Goal: Transaction & Acquisition: Purchase product/service

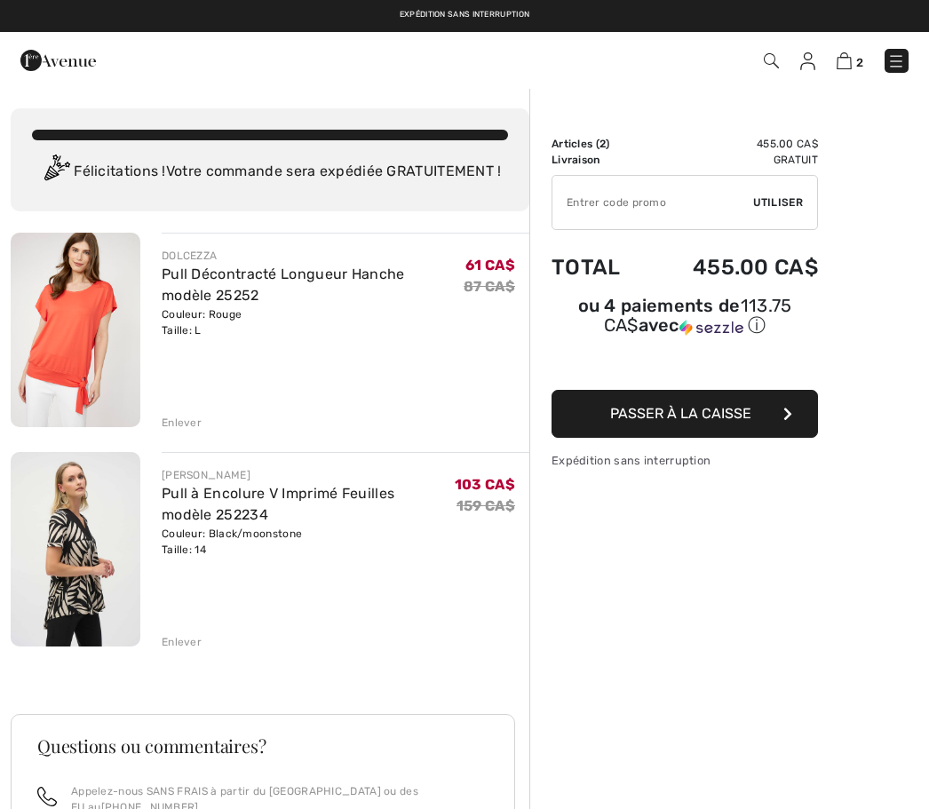
click at [863, 506] on div "Sommaire Description Articles ( 2 ) 455.00 CA$ Code promo 0.00 CA$ Livraison Gr…" at bounding box center [729, 636] width 400 height 1098
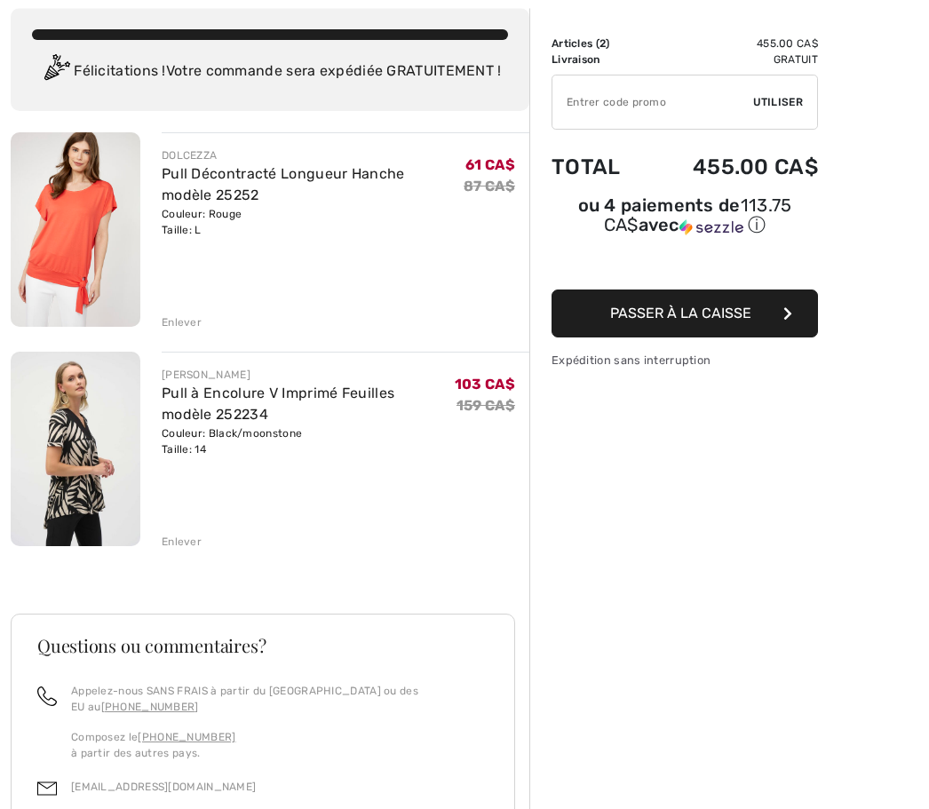
scroll to position [100, 0]
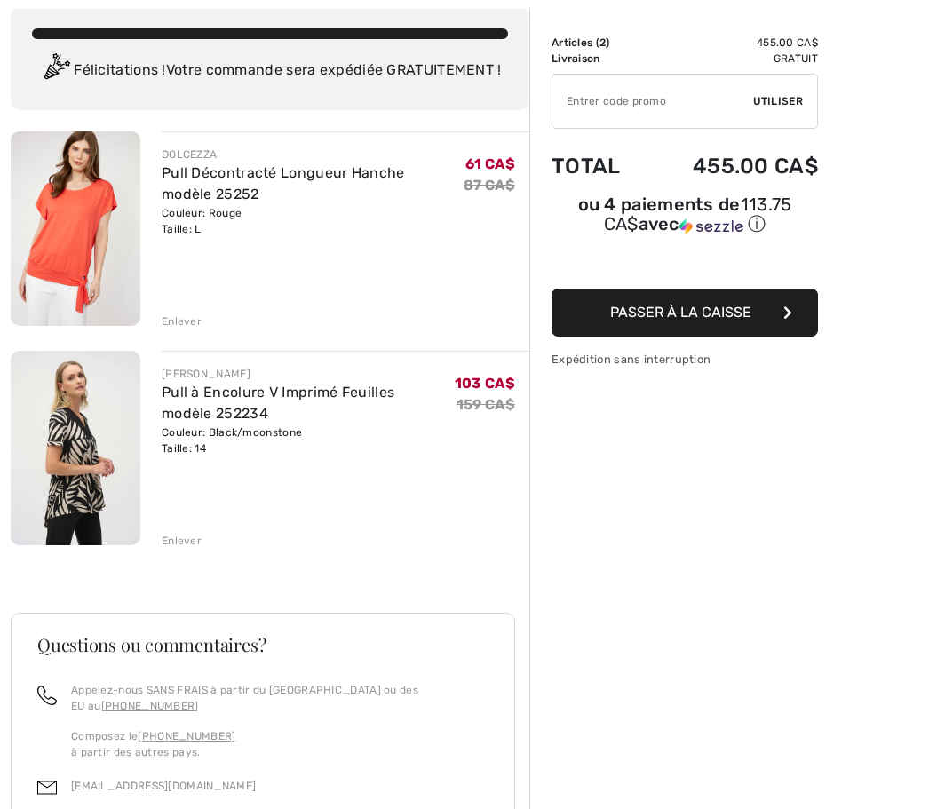
click at [190, 552] on div "DOLCEZZA Pull Décontracté Longueur Hanche modèle 25252 Couleur: Rouge Taille: L…" at bounding box center [270, 608] width 519 height 952
click at [188, 550] on div "DOLCEZZA Pull Décontracté Longueur Hanche modèle 25252 Couleur: Rouge Taille: L…" at bounding box center [270, 608] width 519 height 952
click at [195, 551] on div "DOLCEZZA Pull Décontracté Longueur Hanche modèle 25252 Couleur: Rouge Taille: L…" at bounding box center [270, 608] width 519 height 952
click at [172, 549] on div "DOLCEZZA Pull Décontracté Longueur Hanche modèle 25252 Couleur: Rouge Taille: L…" at bounding box center [270, 608] width 519 height 952
click at [185, 337] on div "DOLCEZZA Pull Décontracté Longueur Hanche modèle 25252 Couleur: Rouge Taille: L…" at bounding box center [270, 608] width 519 height 952
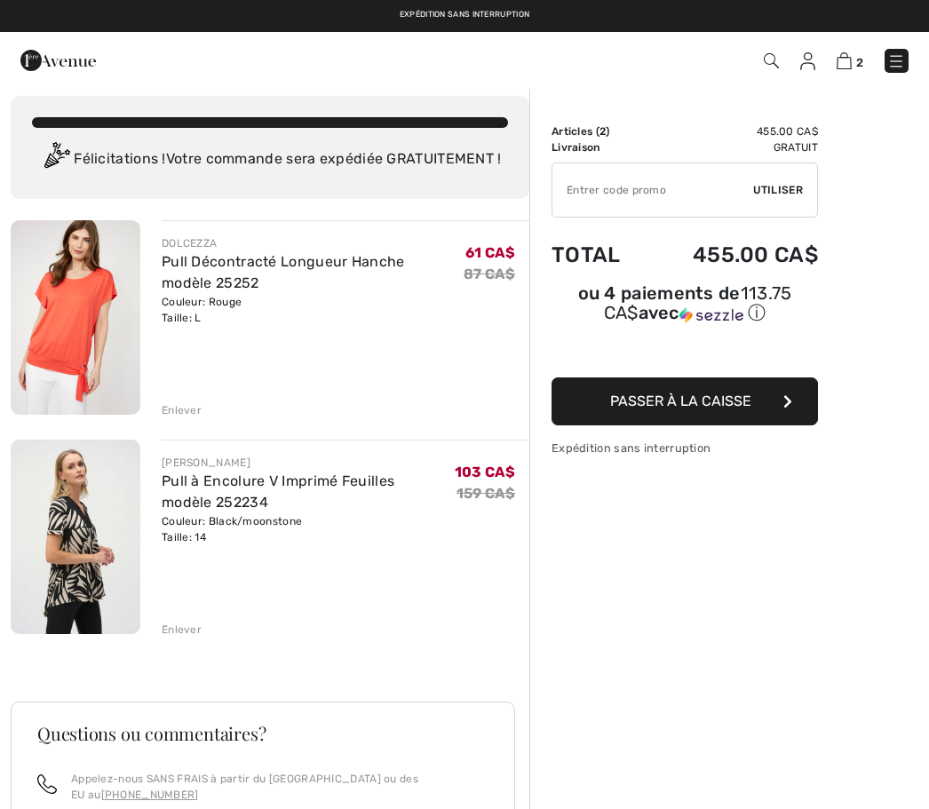
scroll to position [0, 0]
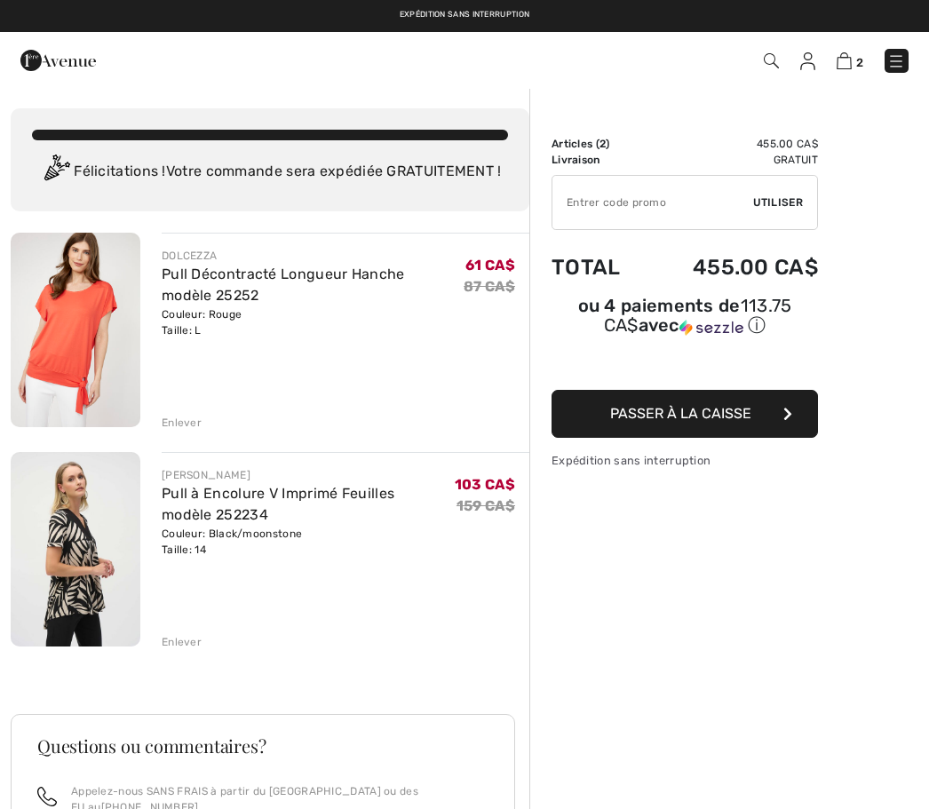
click at [852, 63] on img at bounding box center [844, 60] width 15 height 17
click at [189, 437] on div "DOLCEZZA Pull Décontracté Longueur Hanche modèle 25252 Couleur: Rouge Taille: L…" at bounding box center [270, 709] width 519 height 952
click at [188, 428] on div "Enlever" at bounding box center [182, 423] width 40 height 16
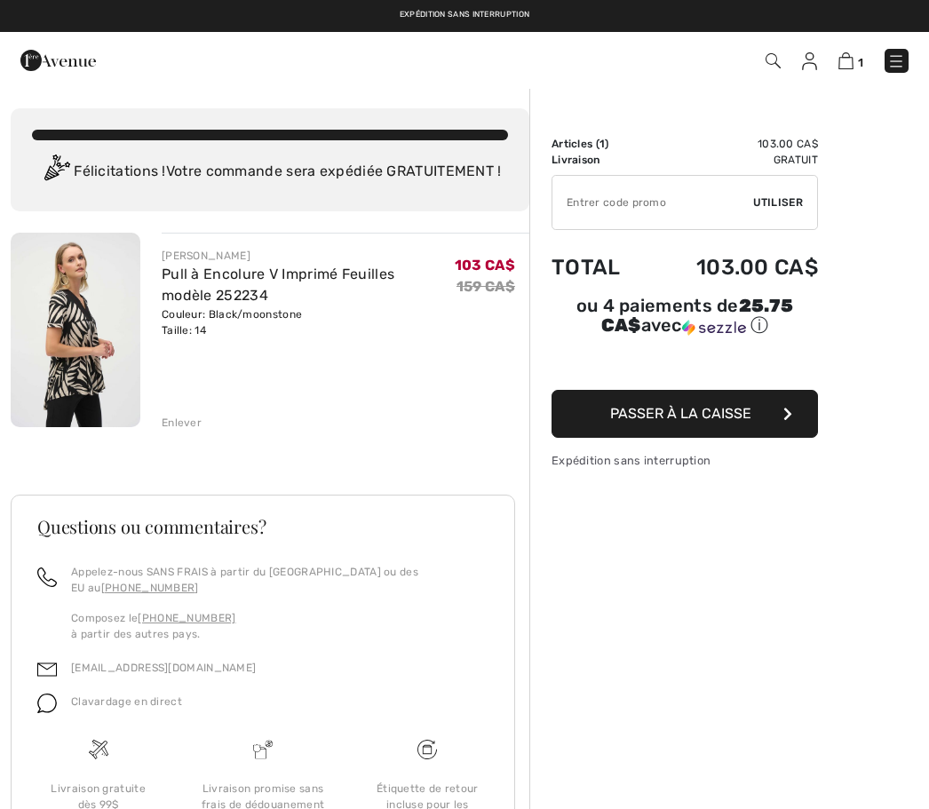
click at [202, 434] on div "JOSEPH RIBKOFF Pull à Encolure V Imprimé Feuilles modèle 252234 Couleur: Black/…" at bounding box center [270, 599] width 519 height 733
click at [196, 428] on div "Enlever" at bounding box center [182, 423] width 40 height 16
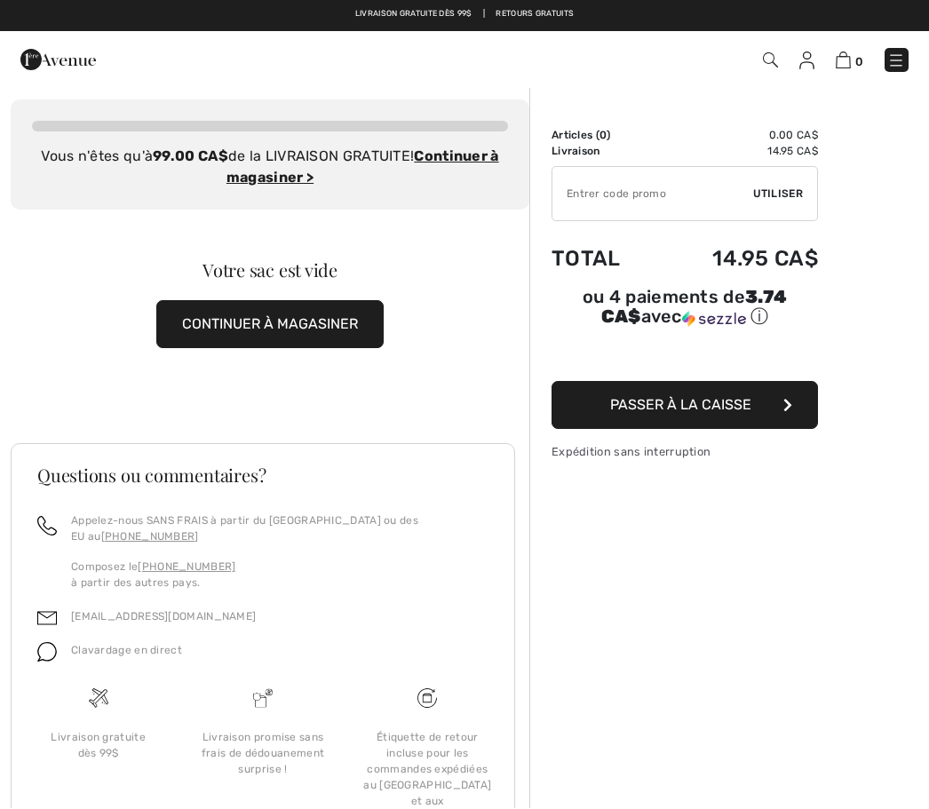
scroll to position [6, 0]
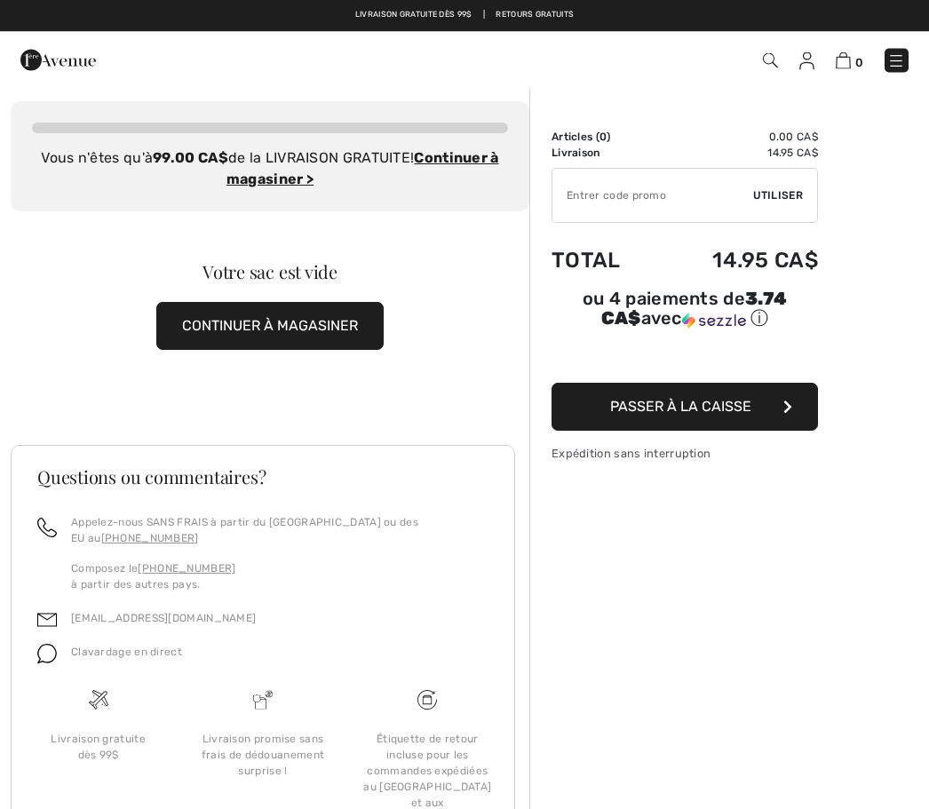
click at [353, 321] on button "CONTINUER À MAGASINER" at bounding box center [269, 327] width 227 height 48
click at [310, 332] on button "CONTINUER À MAGASINER" at bounding box center [269, 327] width 227 height 48
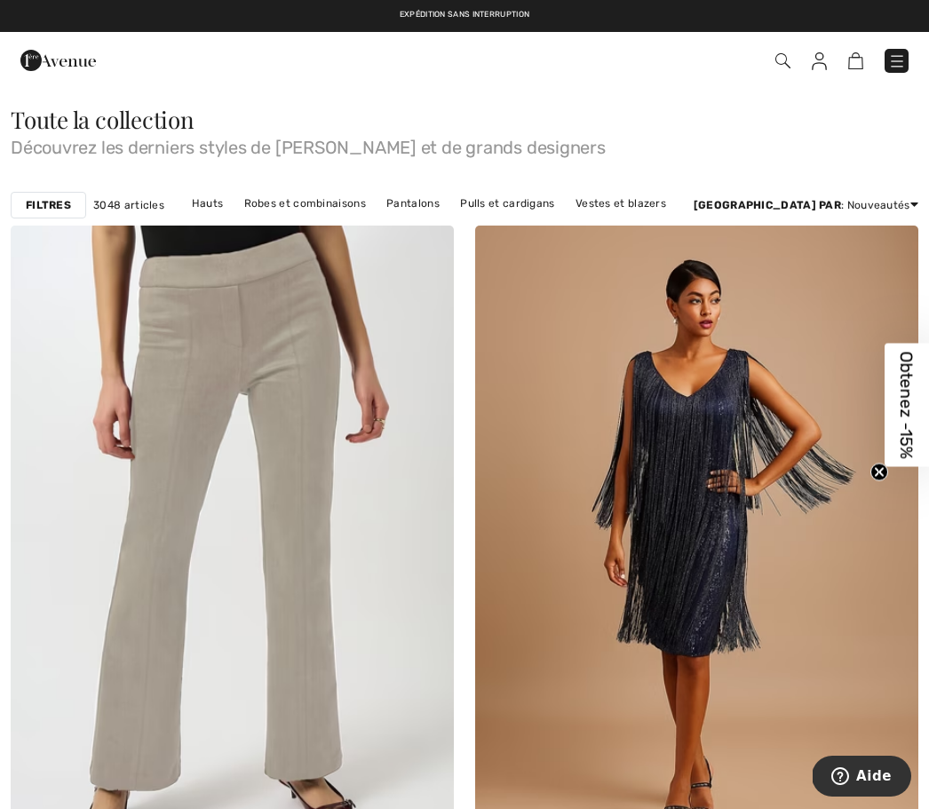
click at [342, 210] on link "Robes et combinaisons" at bounding box center [304, 203] width 139 height 23
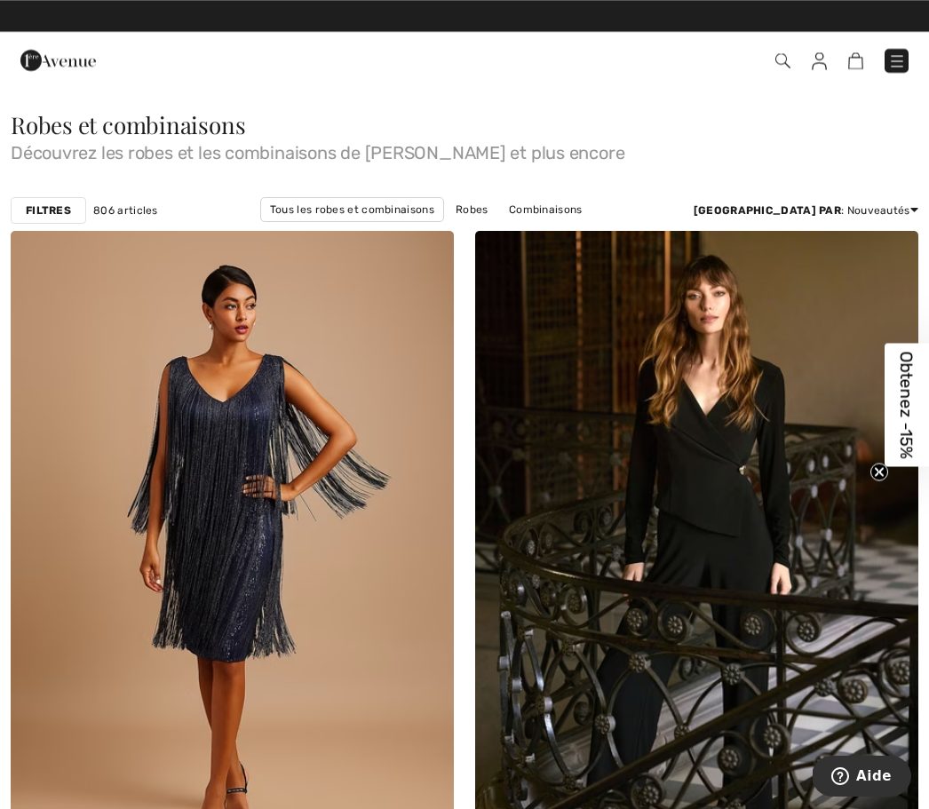
click at [75, 223] on div "Filtres" at bounding box center [48, 210] width 75 height 27
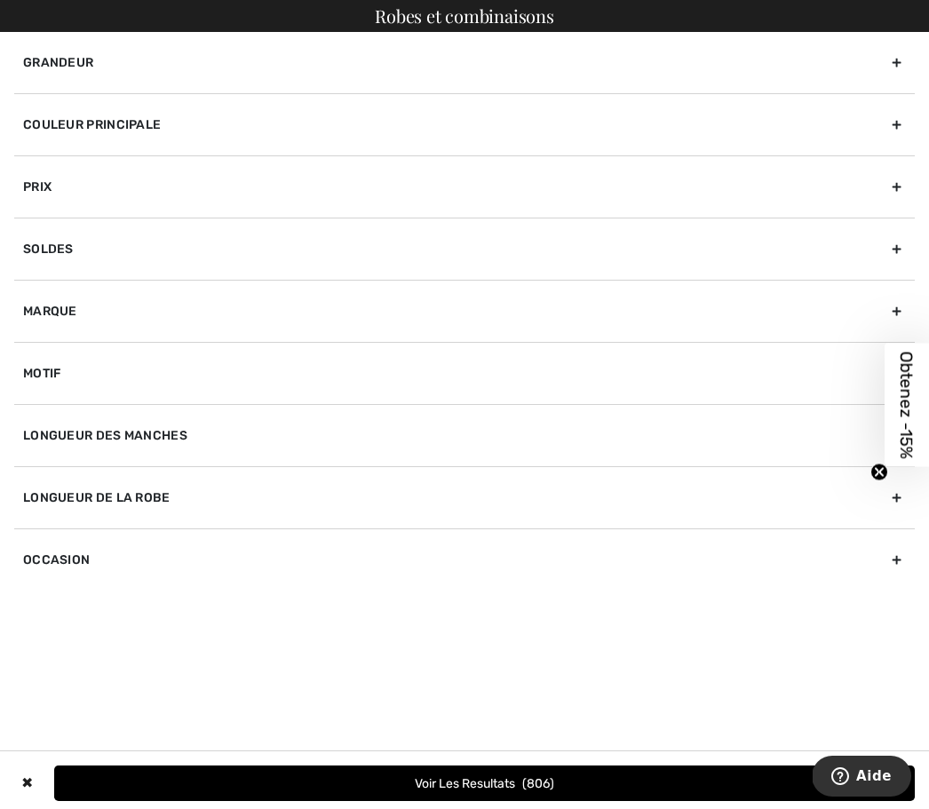
click at [82, 257] on div "Soldes" at bounding box center [464, 249] width 901 height 62
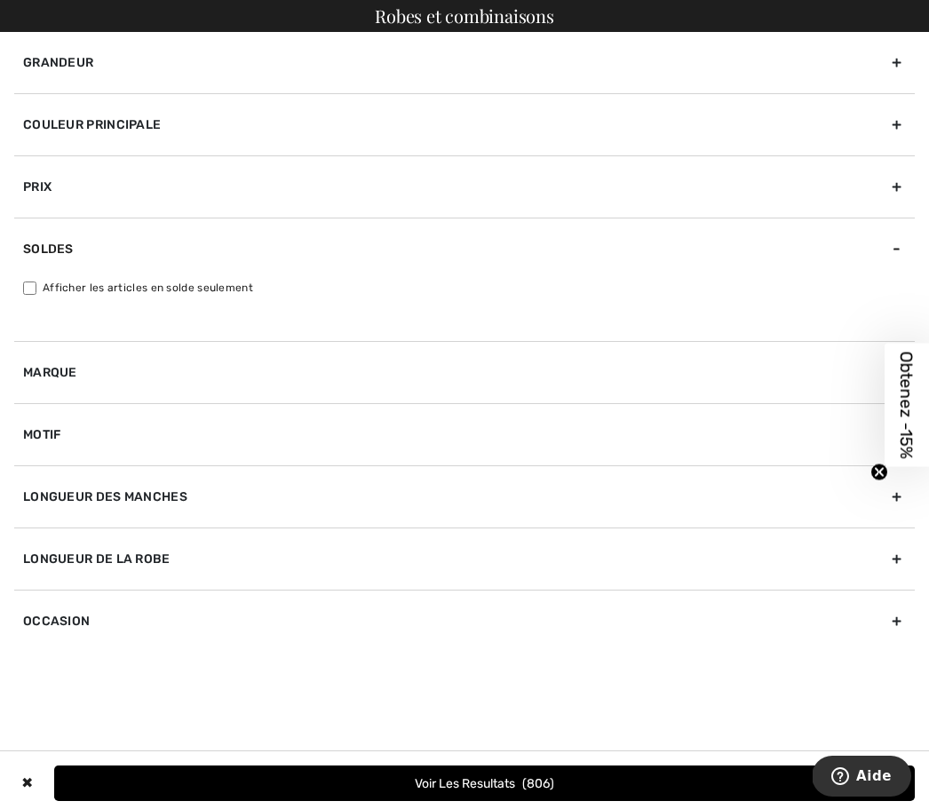
click at [47, 293] on label "Afficher les articles en solde seulement" at bounding box center [469, 288] width 892 height 16
click at [36, 293] on input "Afficher les articles en solde seulement" at bounding box center [29, 288] width 13 height 13
checkbox input "true"
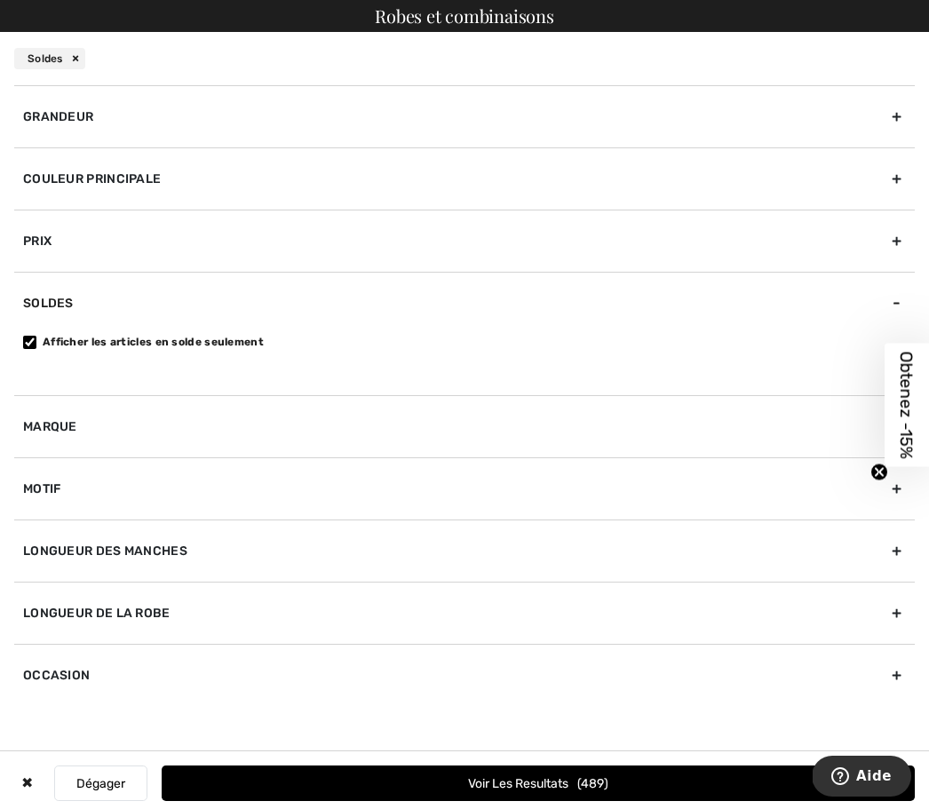
click at [671, 791] on button "Voir les resultats 489" at bounding box center [538, 784] width 753 height 36
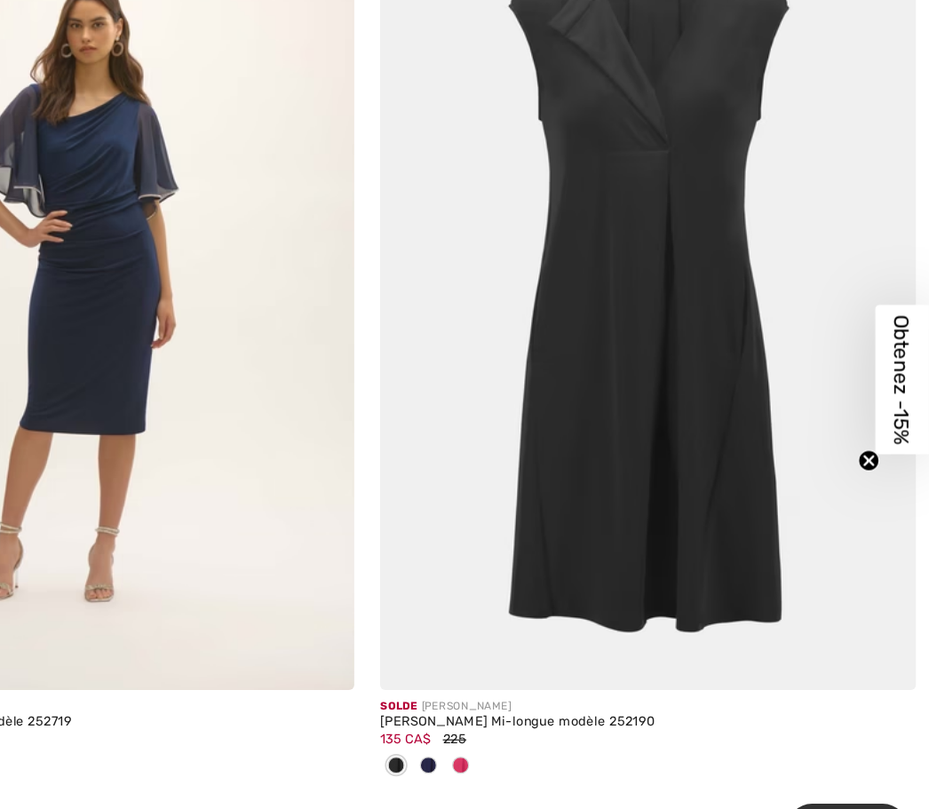
scroll to position [2489, 0]
click at [502, 710] on div at bounding box center [515, 724] width 27 height 29
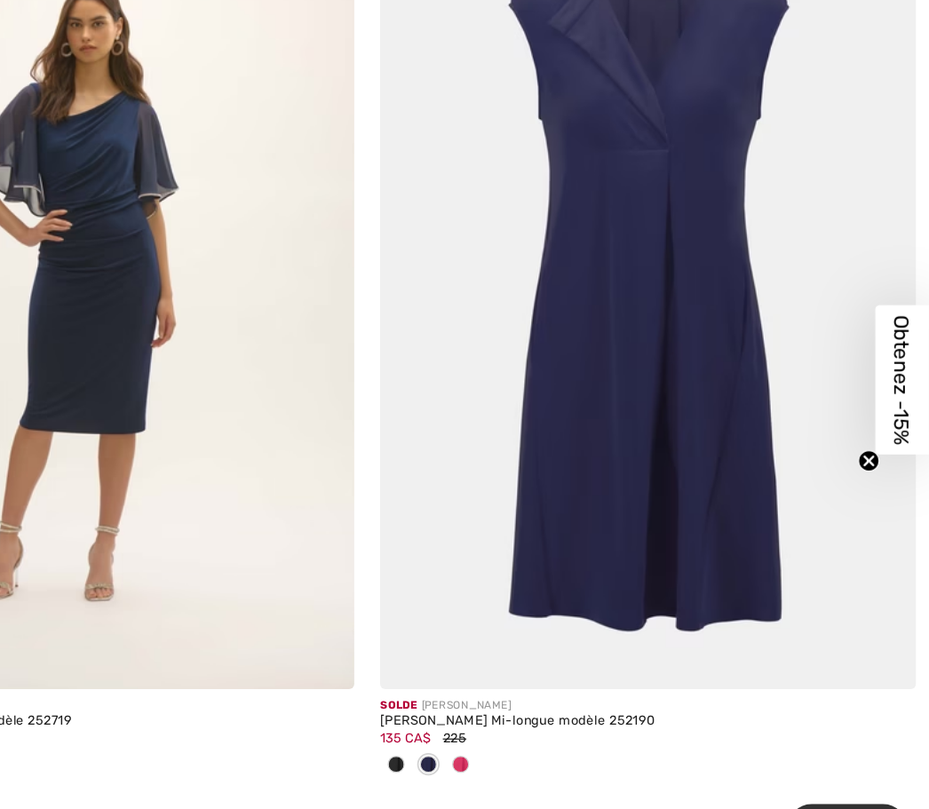
click at [528, 710] on div at bounding box center [541, 724] width 27 height 29
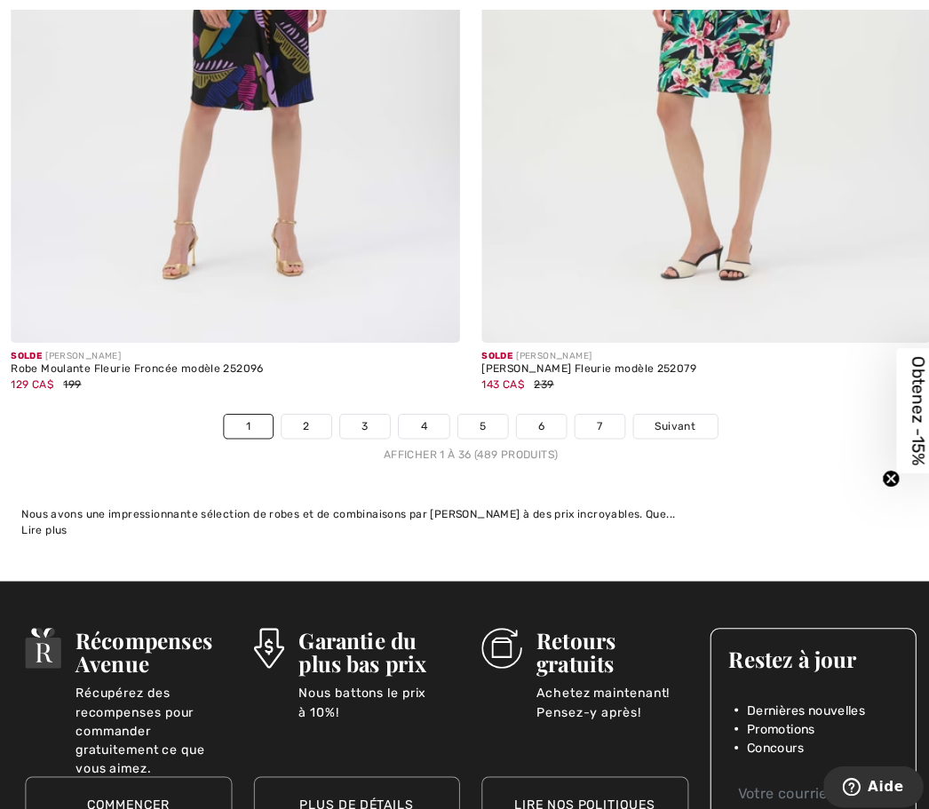
scroll to position [13735, 0]
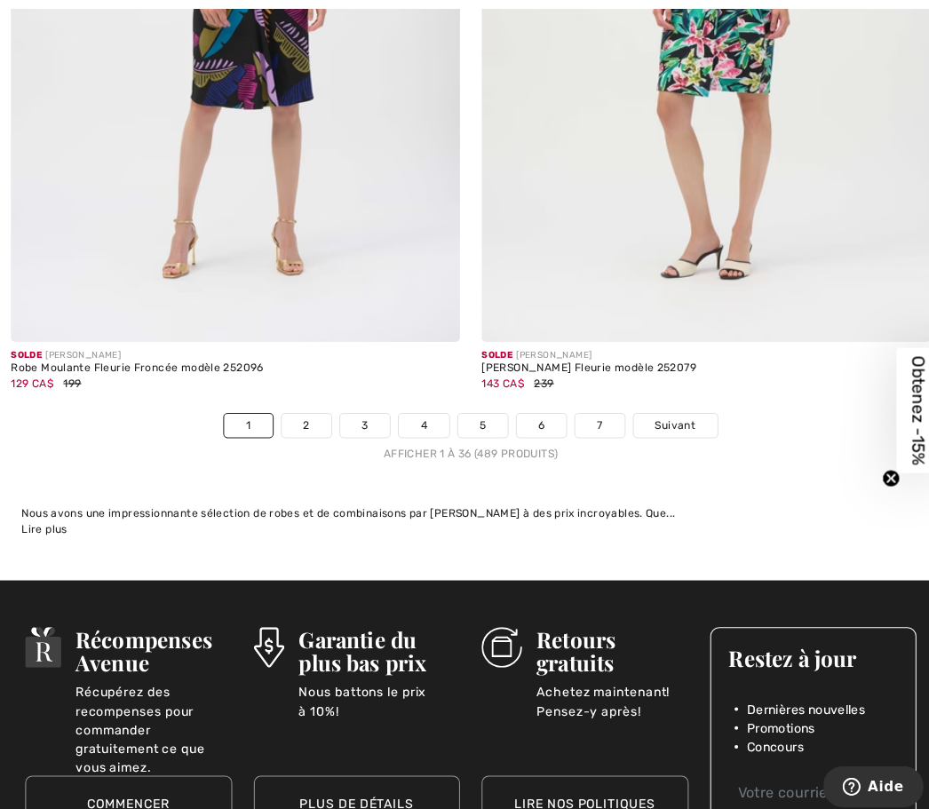
click at [679, 412] on span "Suivant" at bounding box center [667, 420] width 40 height 16
click at [311, 409] on link "2" at bounding box center [302, 420] width 49 height 23
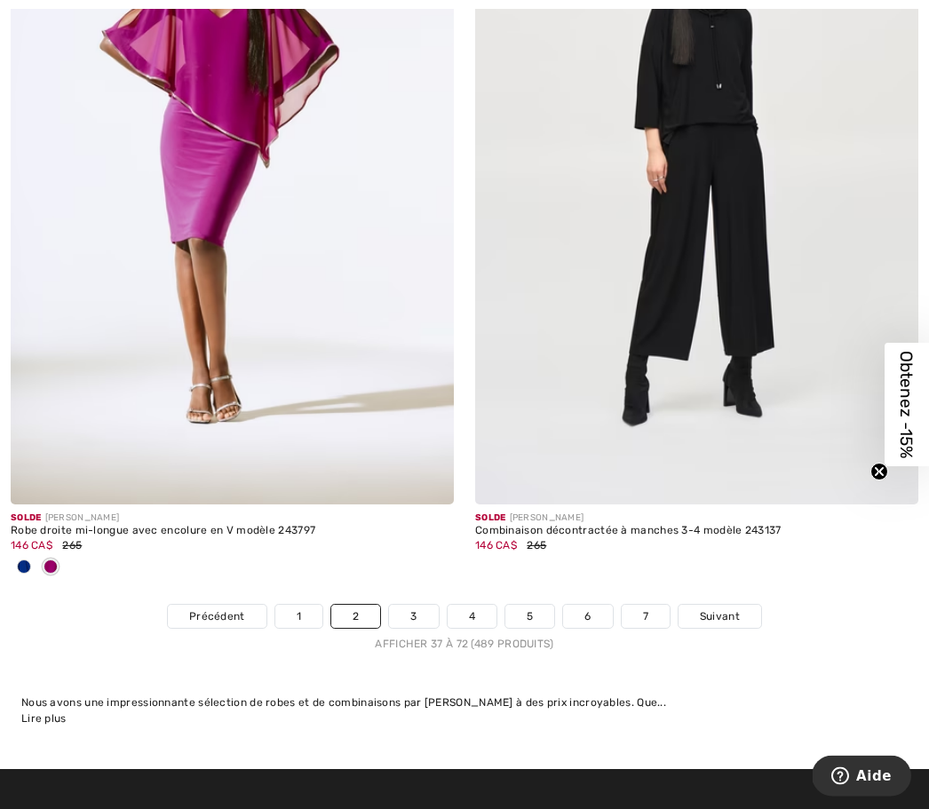
scroll to position [13304, 0]
click at [425, 605] on link "3" at bounding box center [413, 616] width 49 height 23
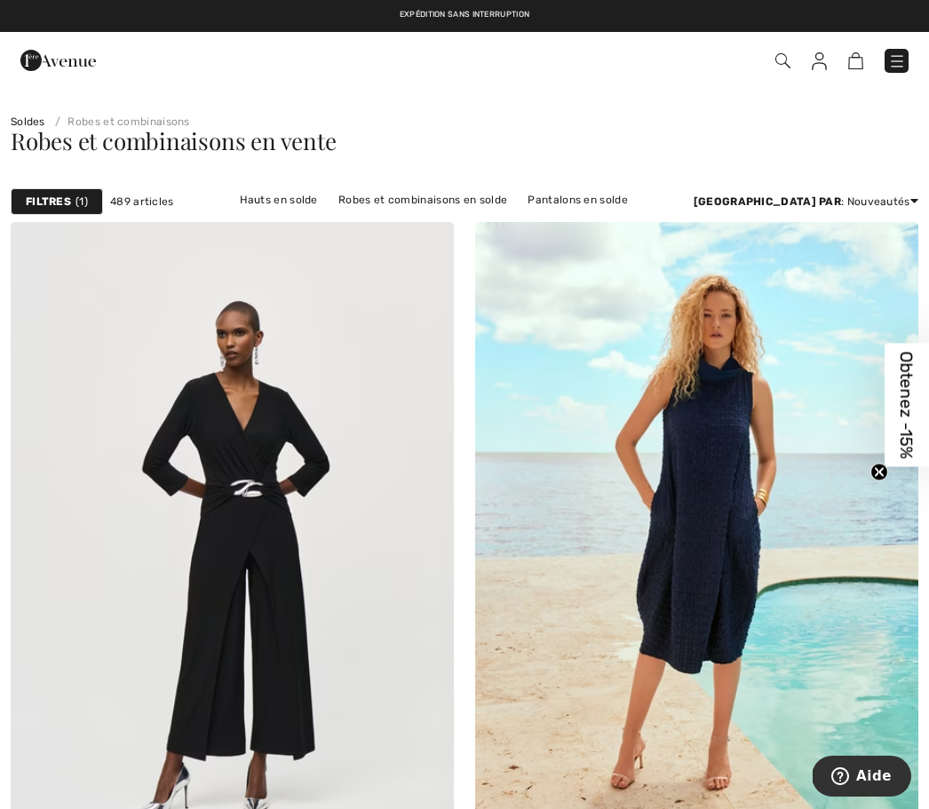
click at [384, 211] on link "Pulls et cardigans en solde" at bounding box center [304, 222] width 159 height 23
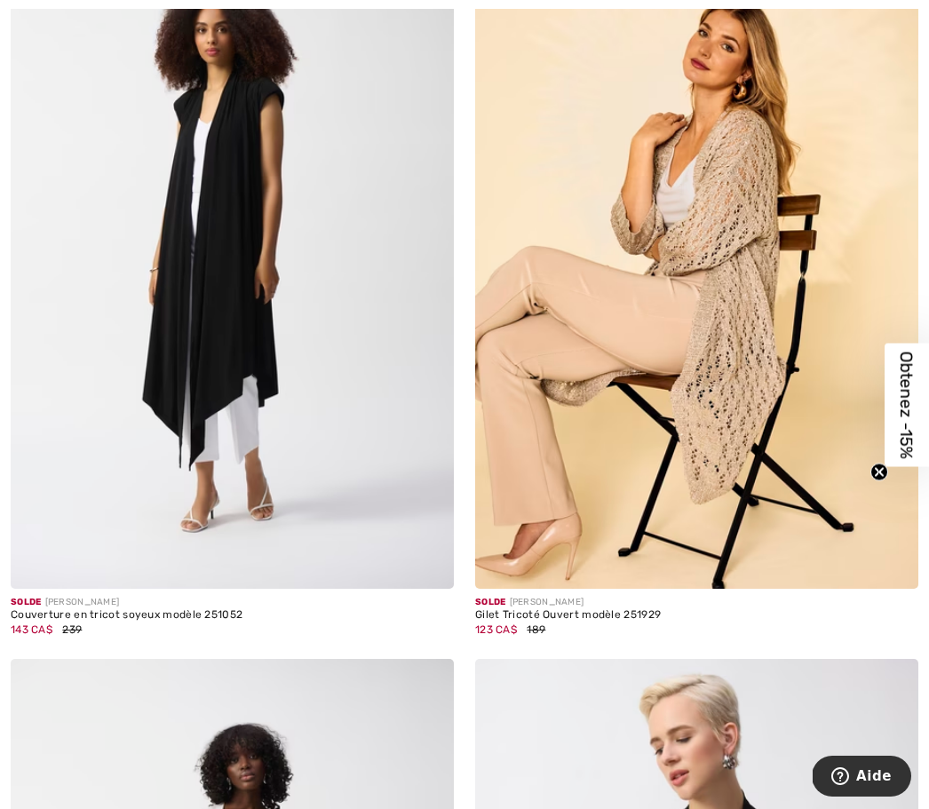
scroll to position [6492, 0]
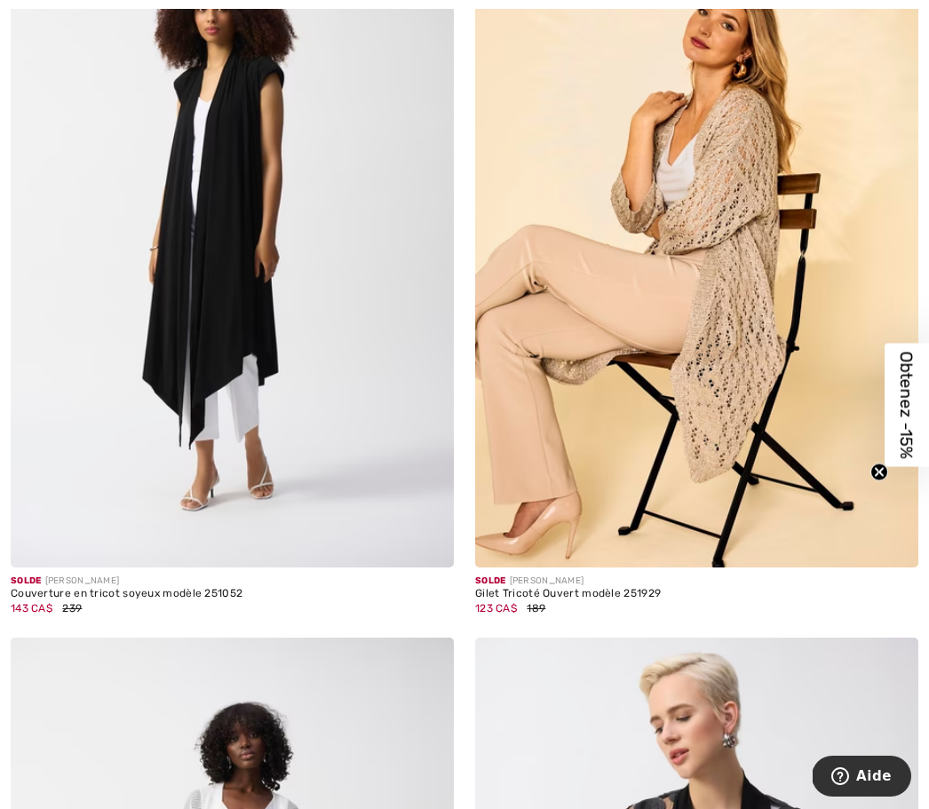
click at [694, 407] on img at bounding box center [696, 234] width 443 height 665
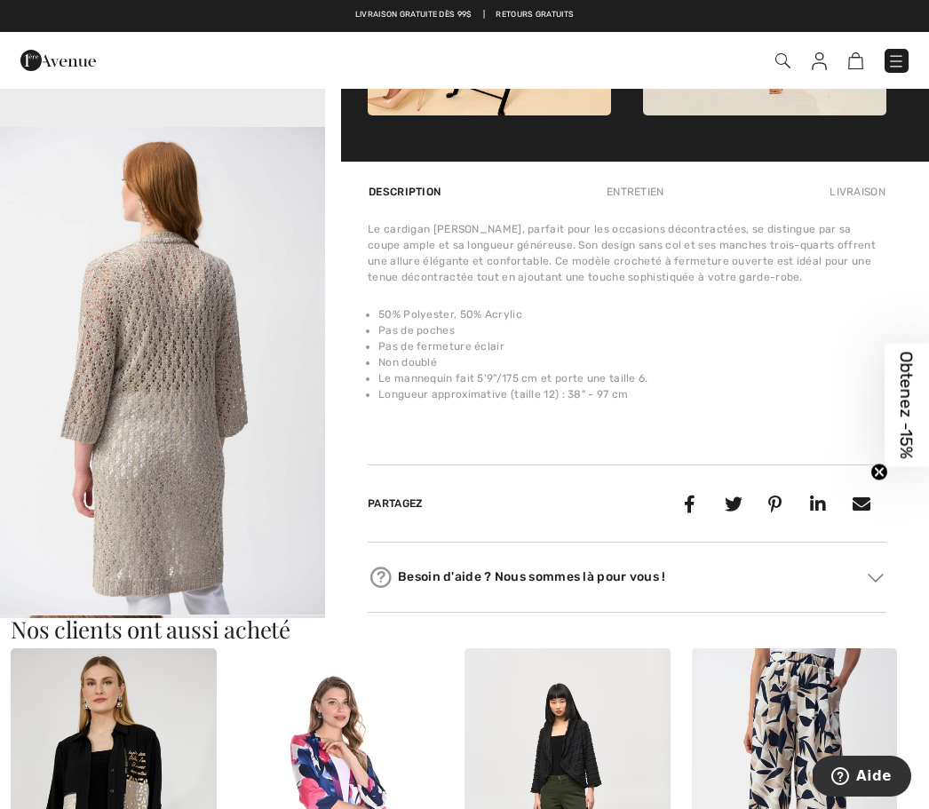
scroll to position [980, 0]
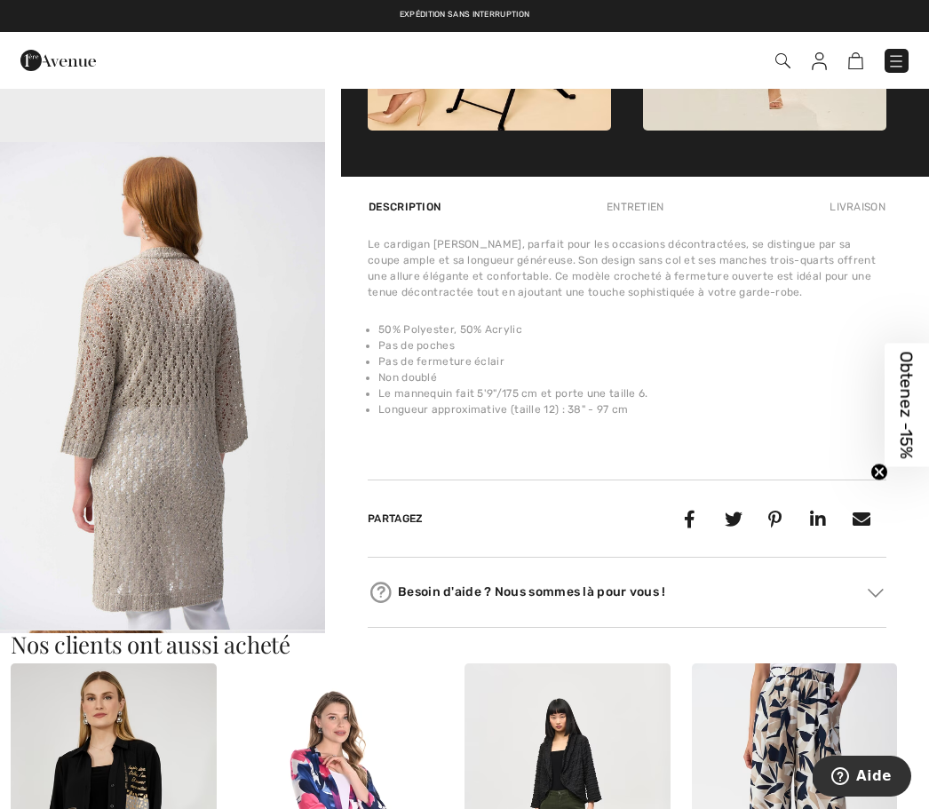
click at [239, 528] on img "3 / 8" at bounding box center [162, 386] width 325 height 488
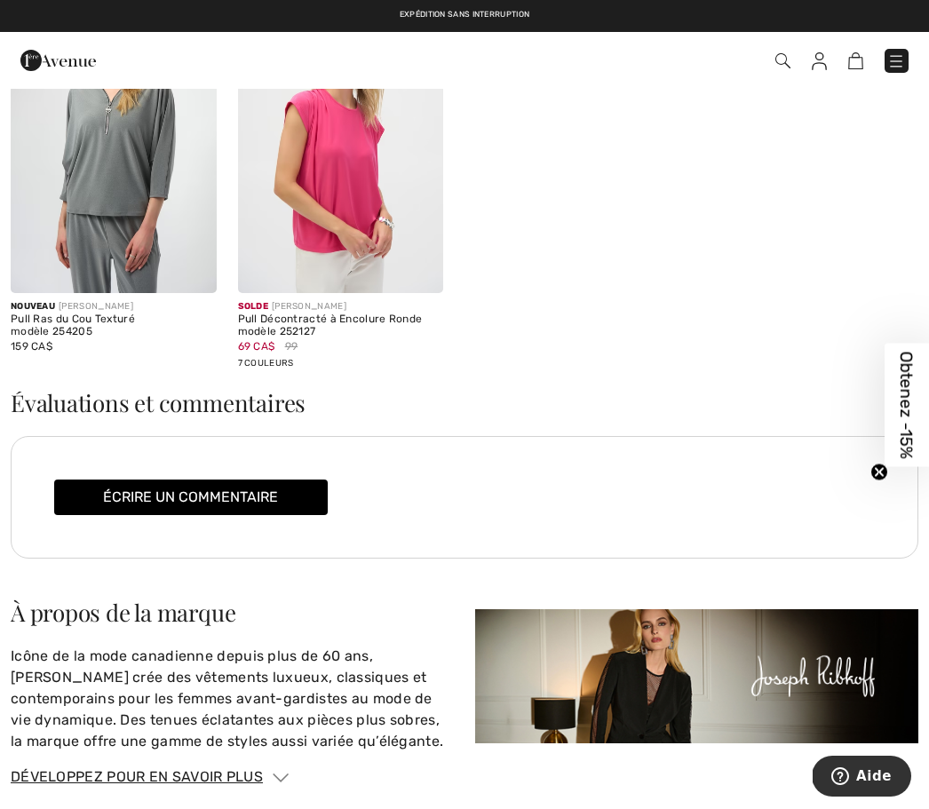
scroll to position [2260, 0]
